Goal: Task Accomplishment & Management: Use online tool/utility

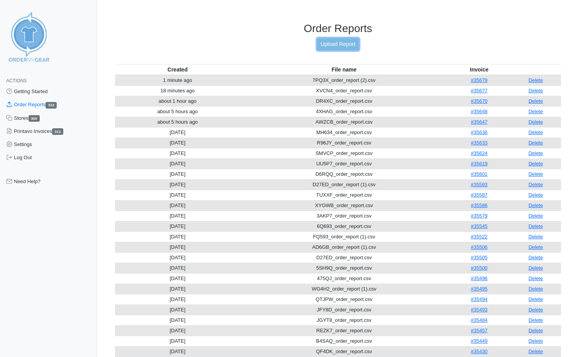
click at [355, 39] on link "Upload Report" at bounding box center [338, 44] width 42 height 12
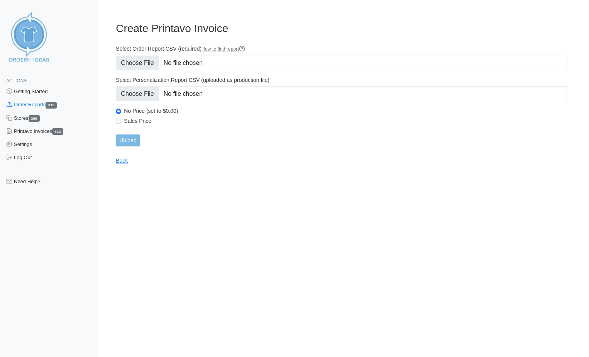
type input "C:\fakepath\AQZZT_order_report.csv"
click at [128, 142] on input "Upload" at bounding box center [128, 140] width 24 height 12
